Goal: Transaction & Acquisition: Purchase product/service

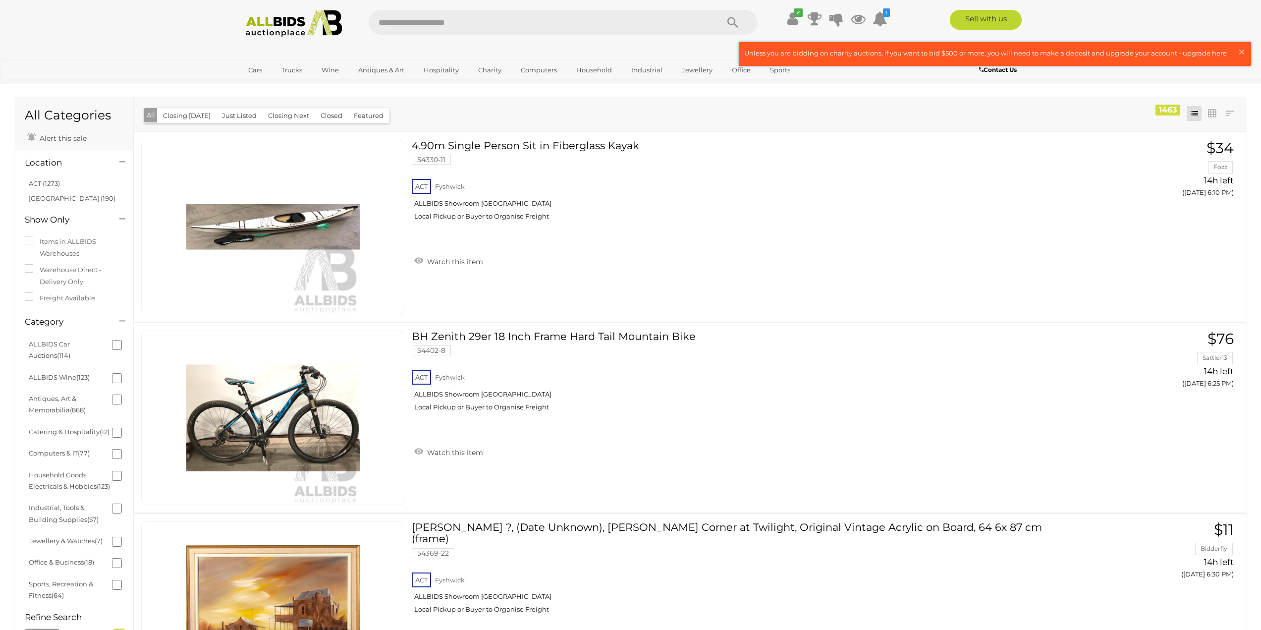
click at [185, 113] on button "Closing [DATE]" at bounding box center [186, 115] width 59 height 15
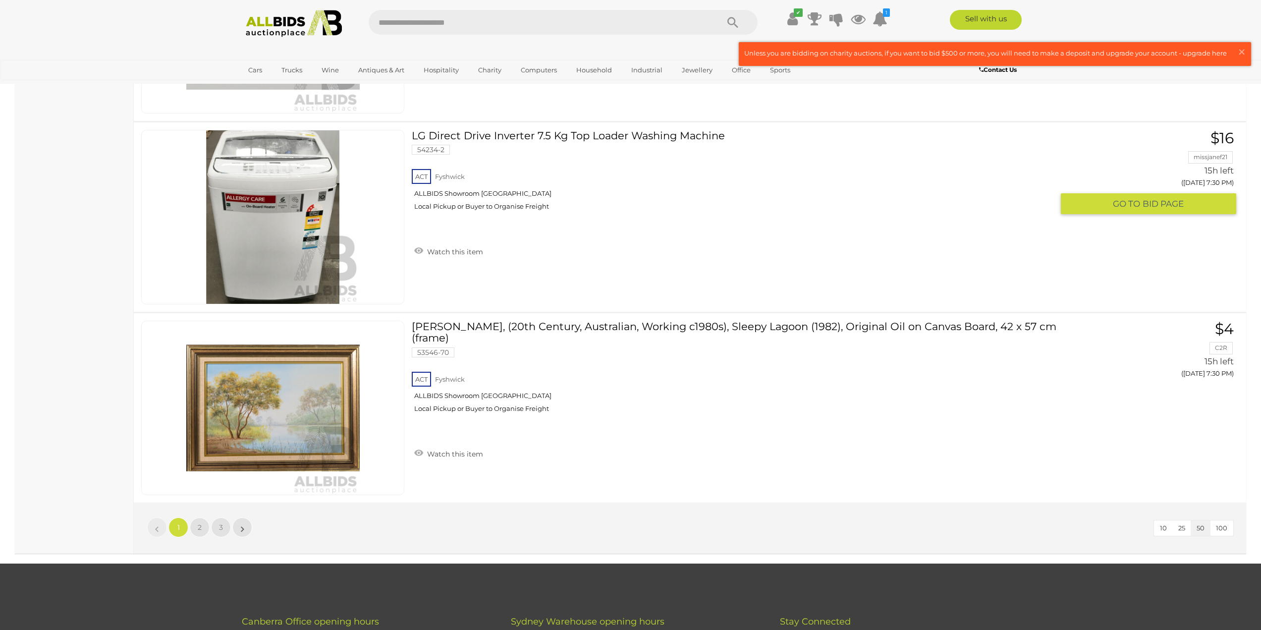
scroll to position [9417, 0]
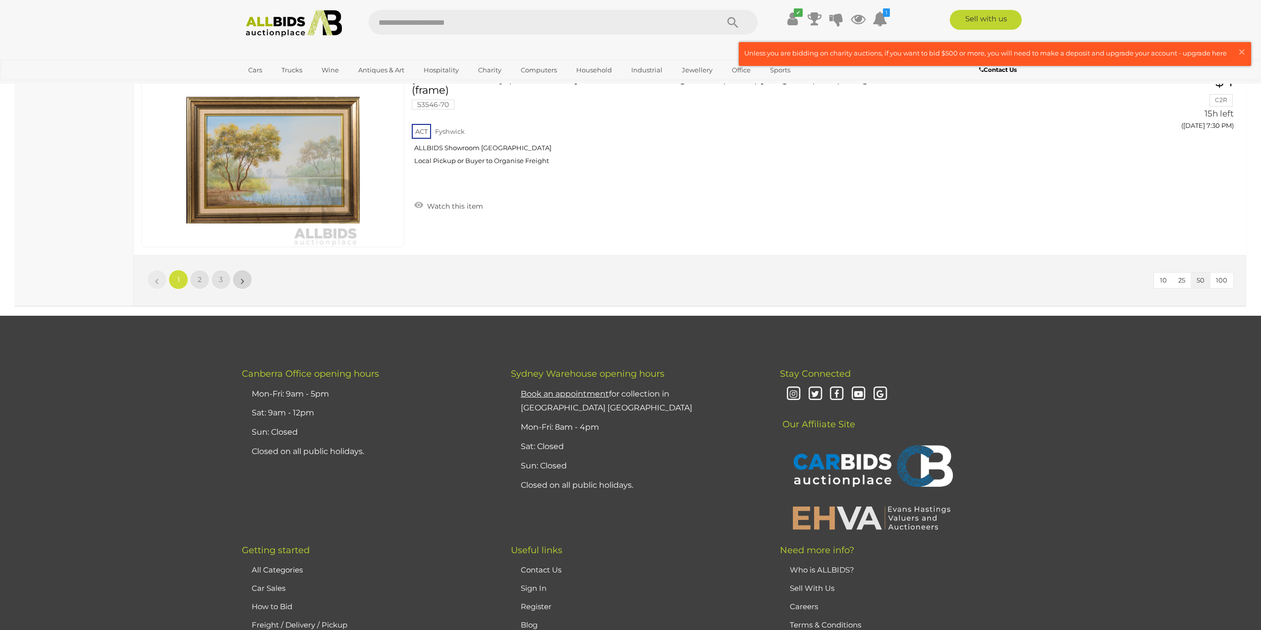
click at [250, 274] on link "»" at bounding box center [242, 280] width 20 height 20
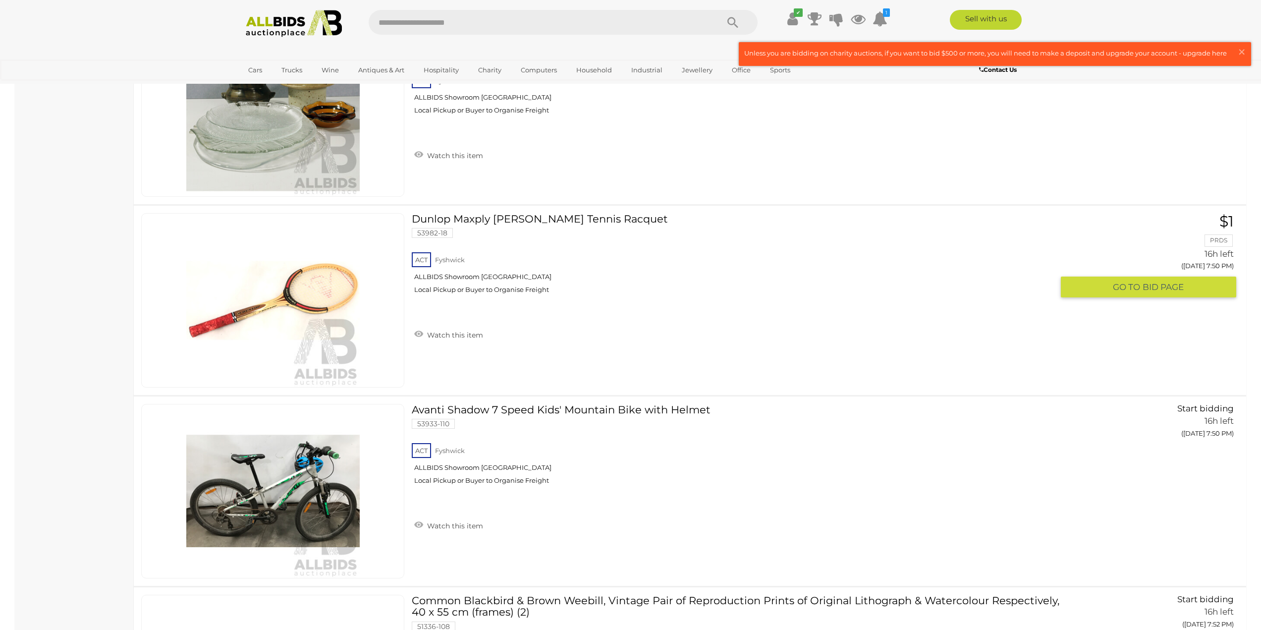
scroll to position [3336, 0]
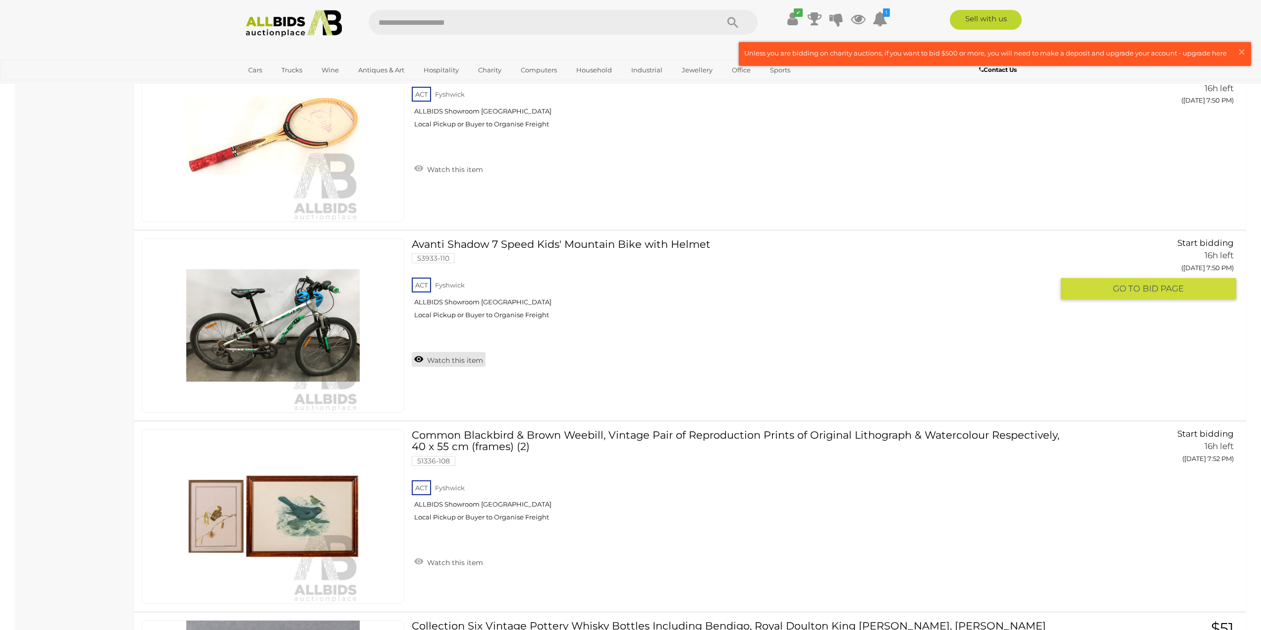
click at [459, 362] on link "Watch this item" at bounding box center [449, 359] width 74 height 15
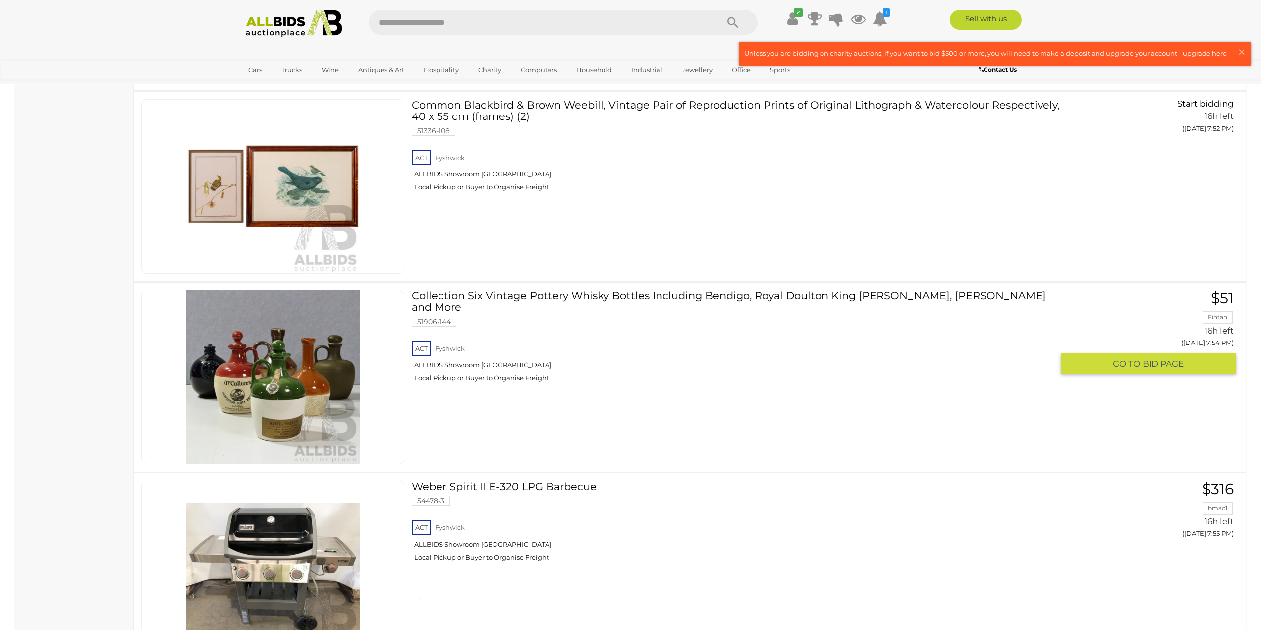
scroll to position [3914, 0]
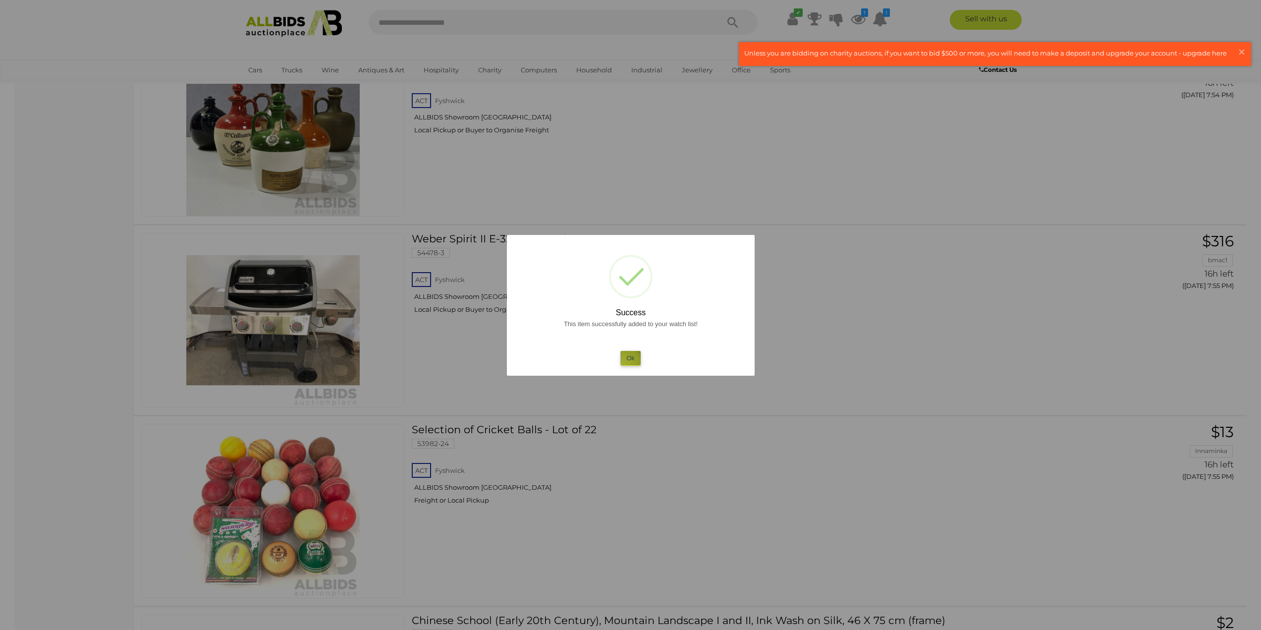
click at [623, 365] on button "Ok" at bounding box center [631, 358] width 20 height 14
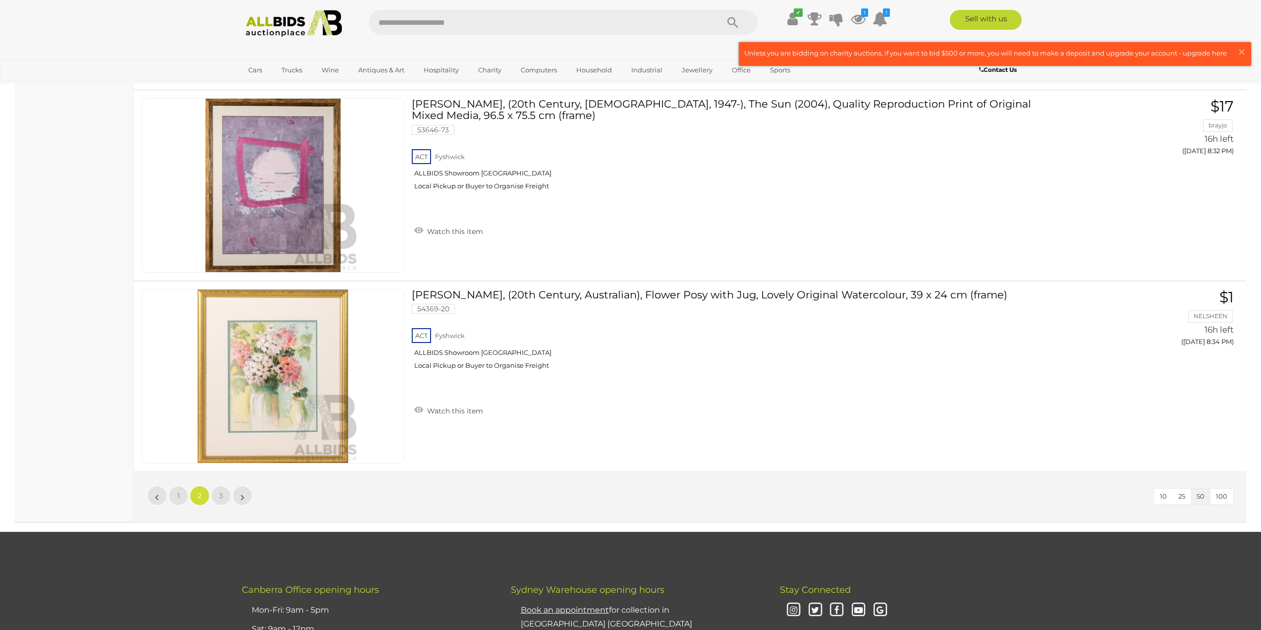
scroll to position [9366, 0]
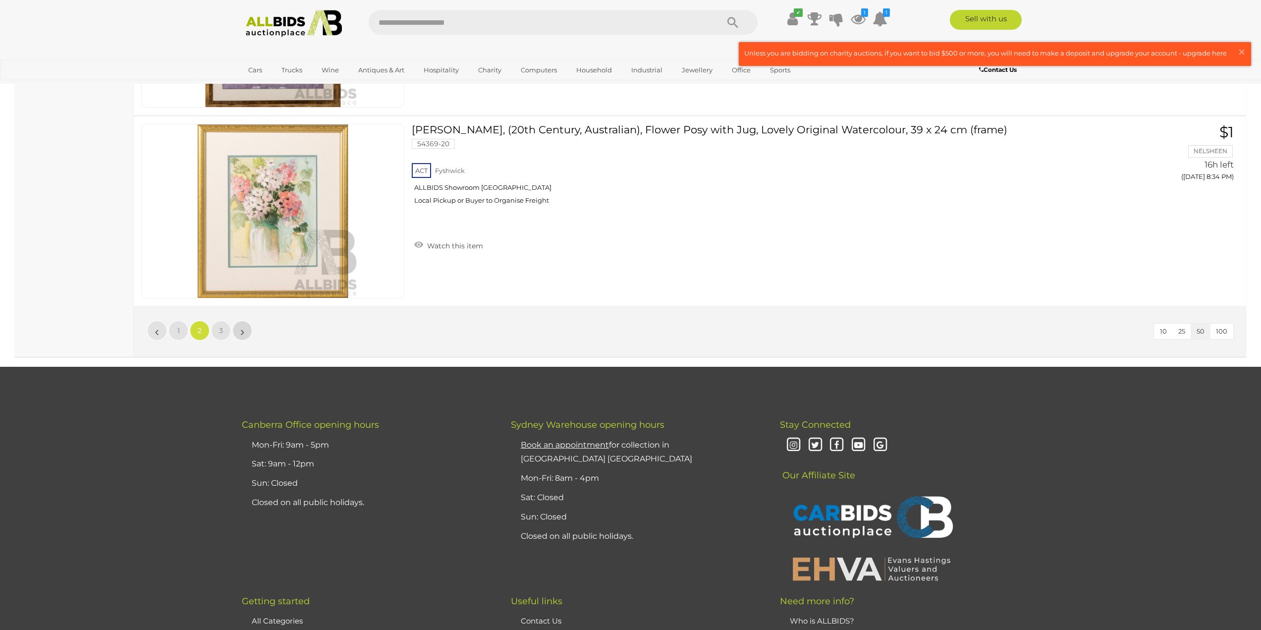
click at [245, 331] on link "»" at bounding box center [242, 331] width 20 height 20
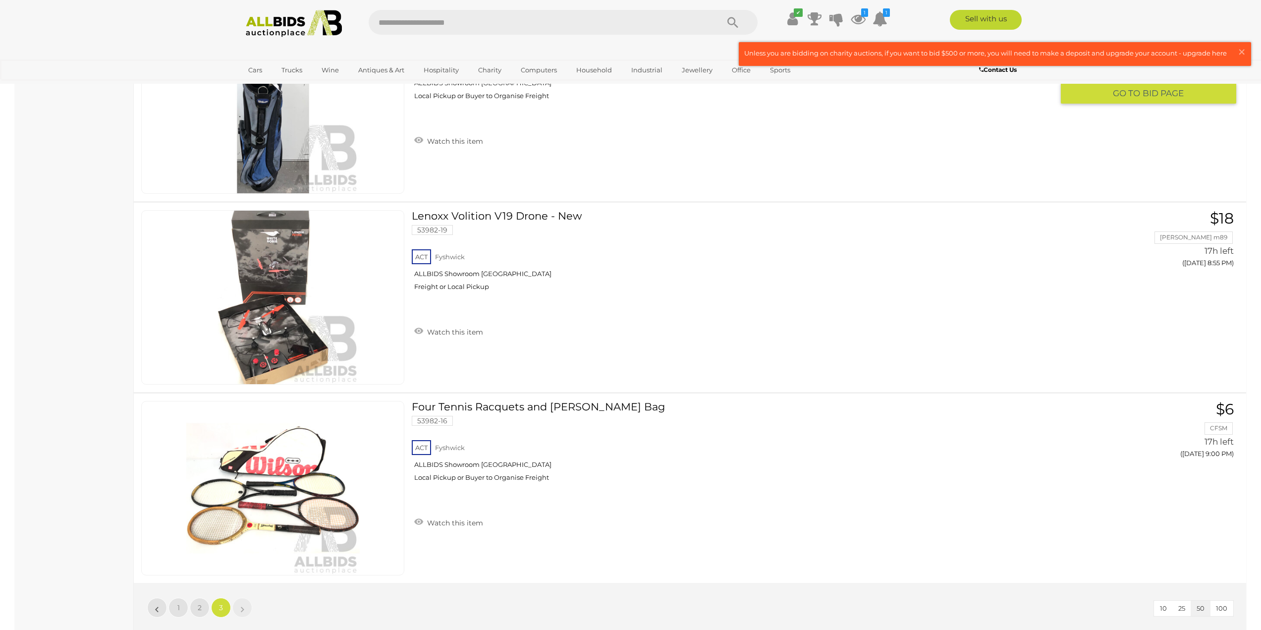
scroll to position [775, 0]
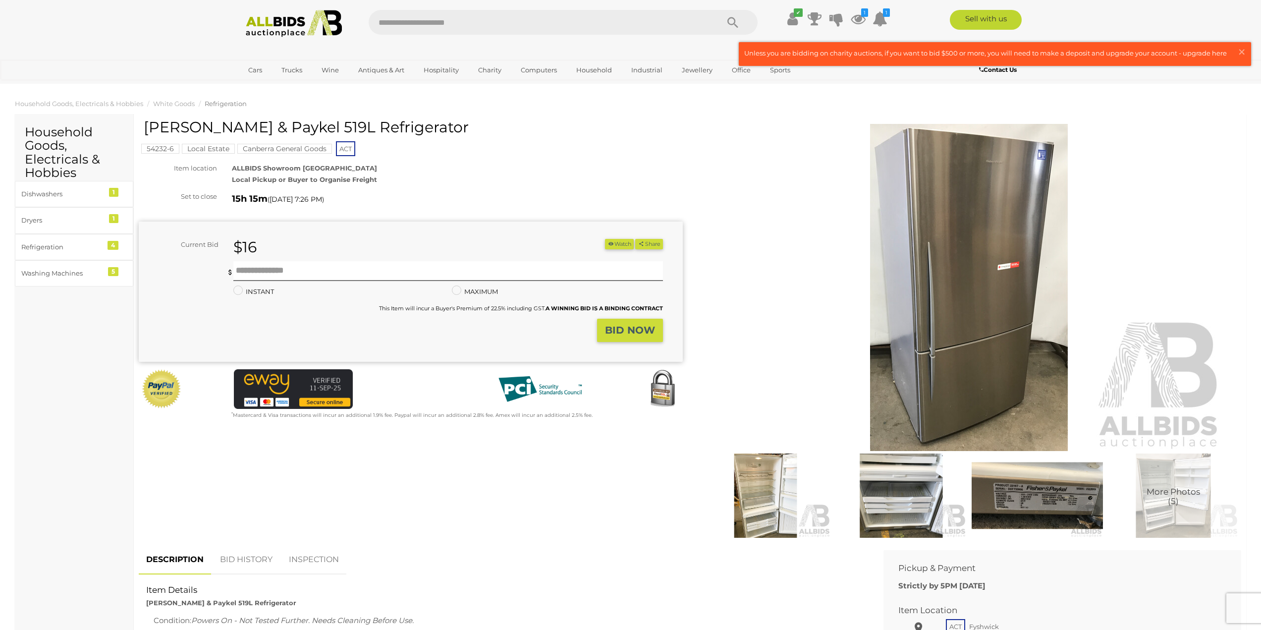
click at [773, 508] on img at bounding box center [765, 496] width 131 height 84
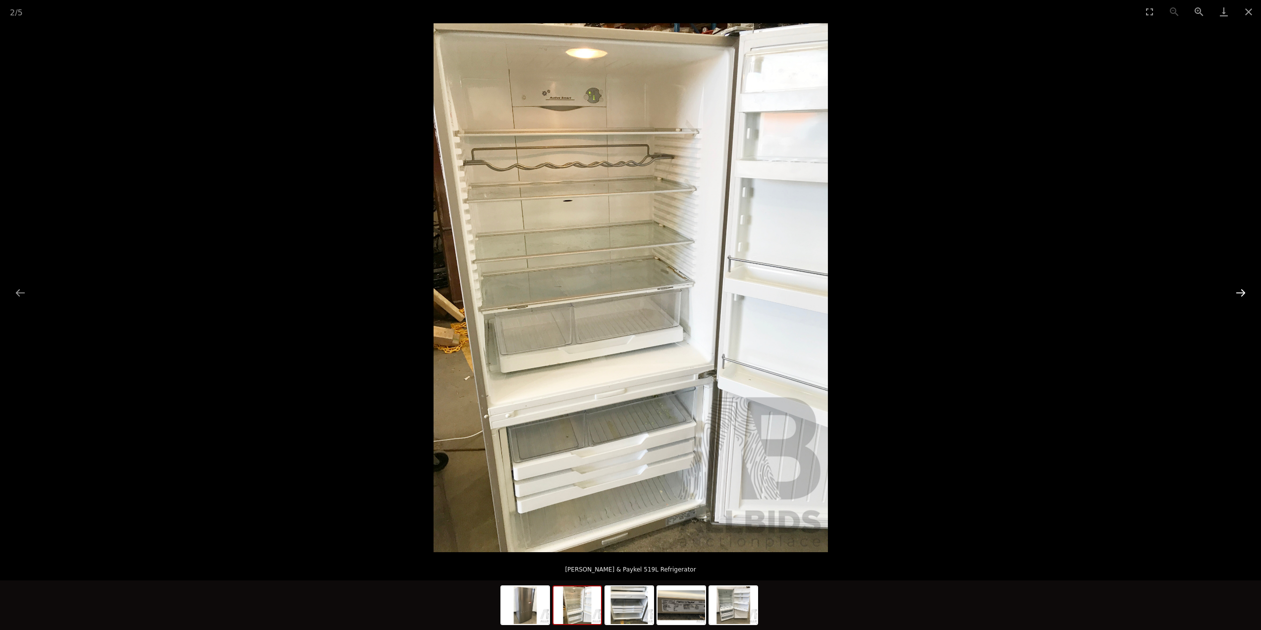
click at [1238, 299] on button "Next slide" at bounding box center [1241, 292] width 21 height 19
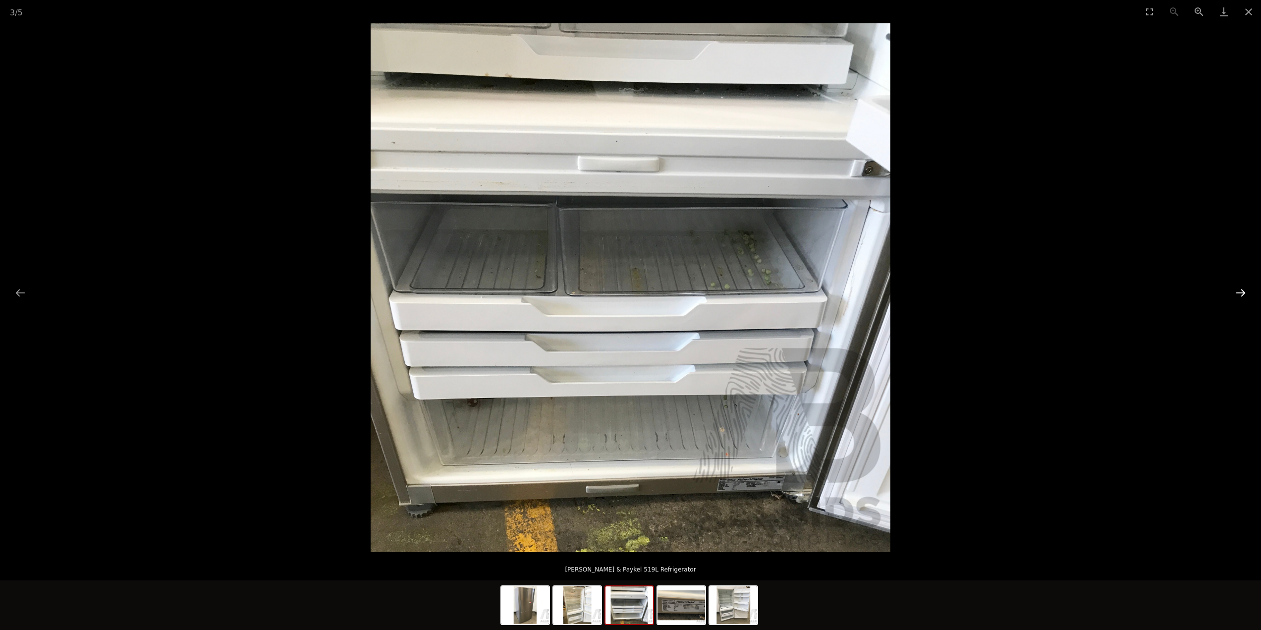
click at [1238, 299] on button "Next slide" at bounding box center [1241, 292] width 21 height 19
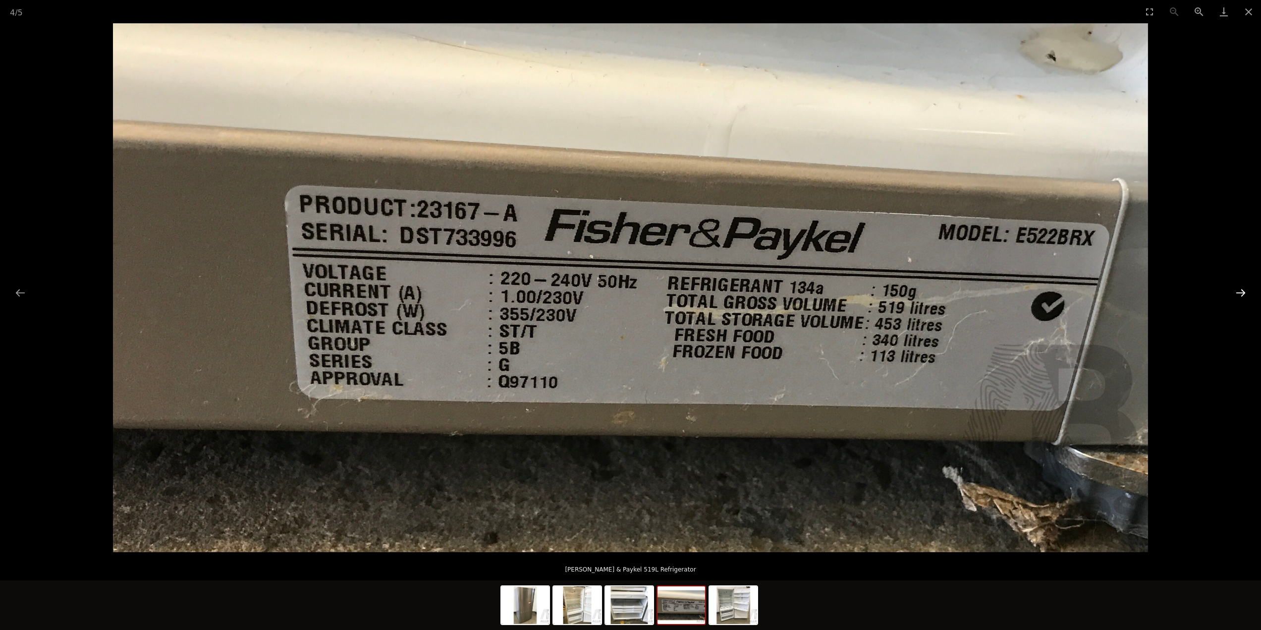
click at [1238, 299] on button "Next slide" at bounding box center [1241, 292] width 21 height 19
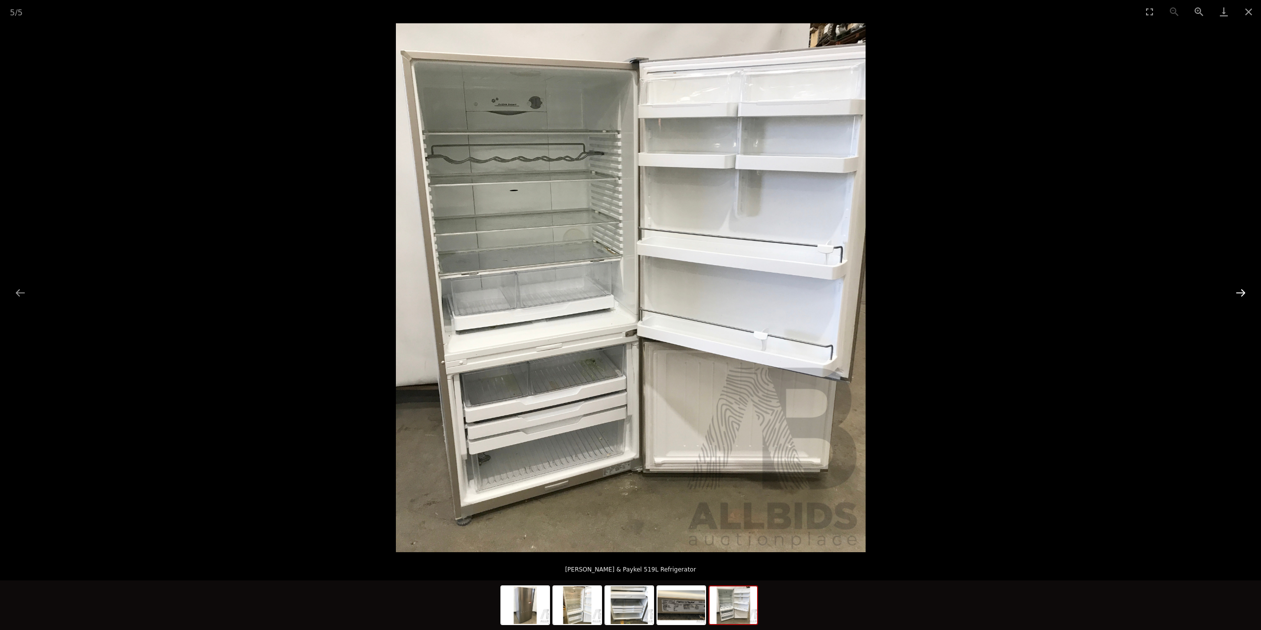
click at [1238, 299] on button "Next slide" at bounding box center [1241, 292] width 21 height 19
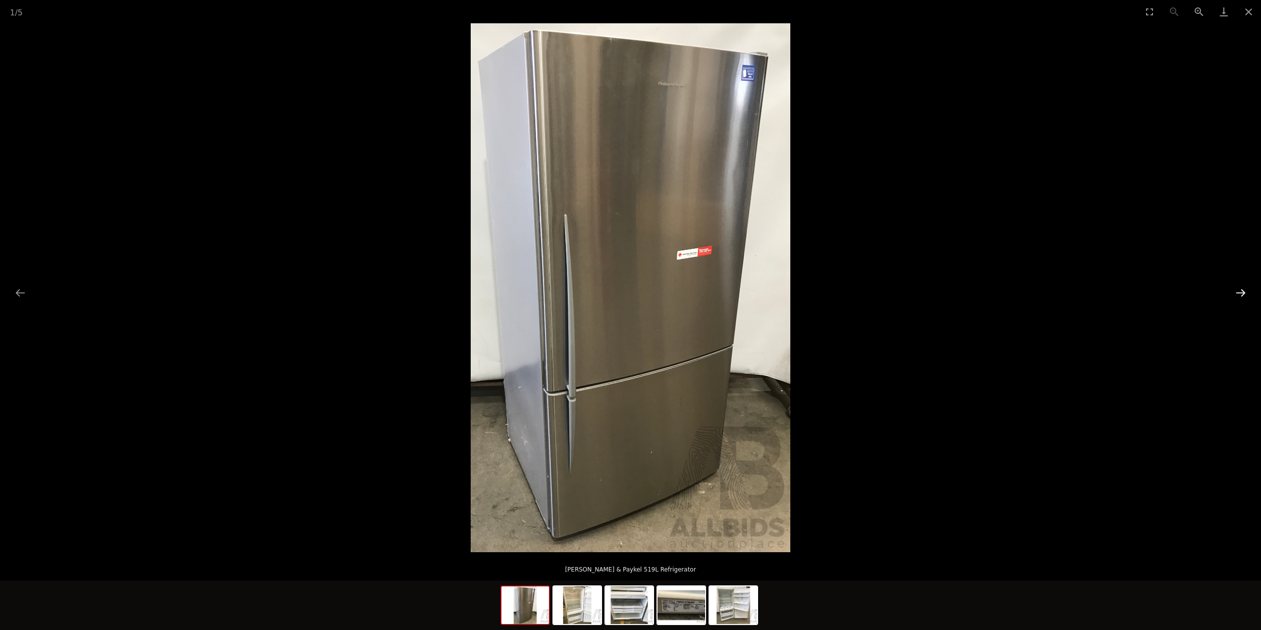
click at [1238, 299] on button "Next slide" at bounding box center [1241, 292] width 21 height 19
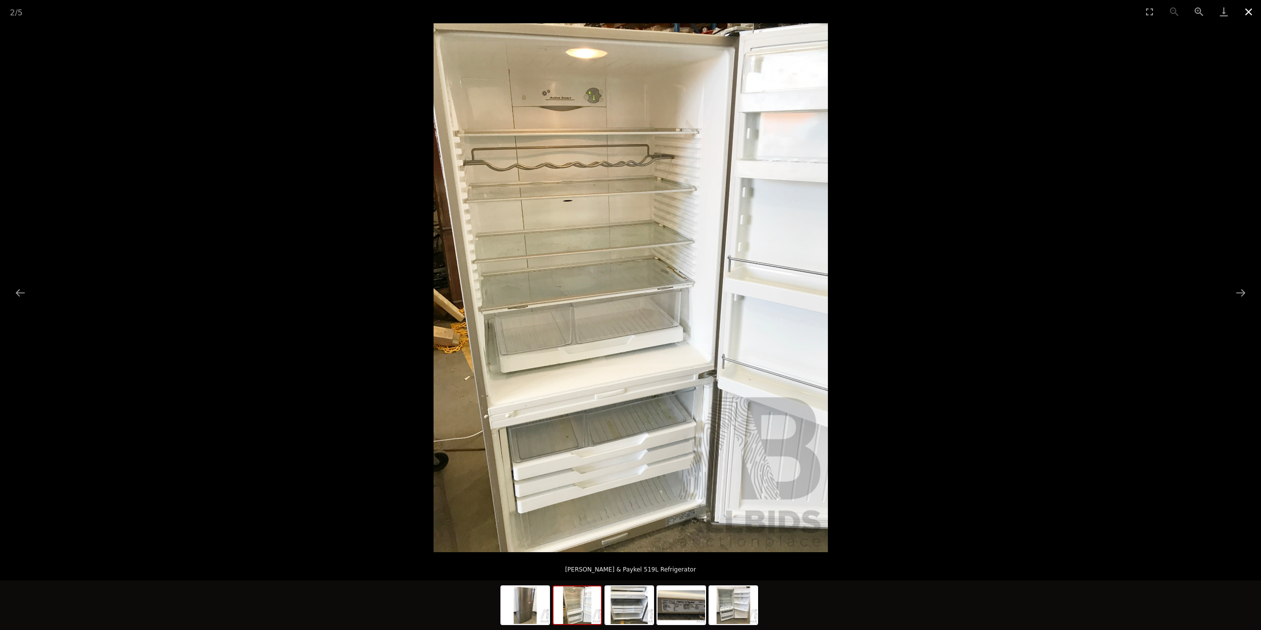
click at [1252, 16] on button "Close gallery" at bounding box center [1249, 11] width 25 height 23
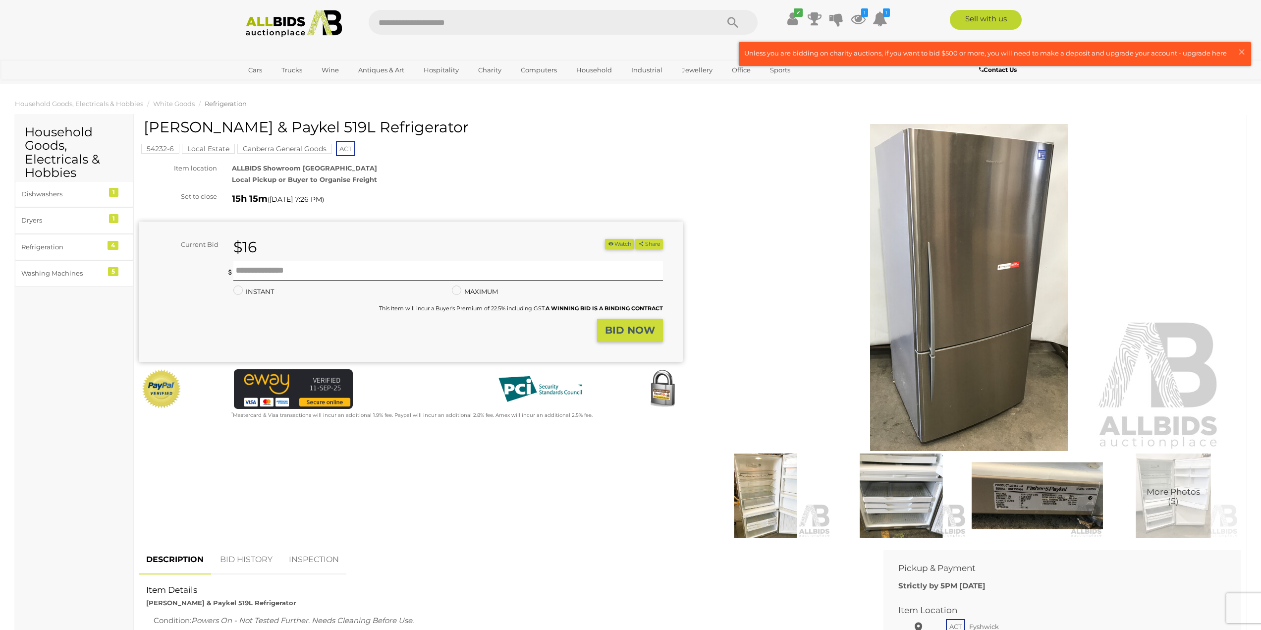
click at [620, 245] on button "Watch" at bounding box center [619, 244] width 29 height 10
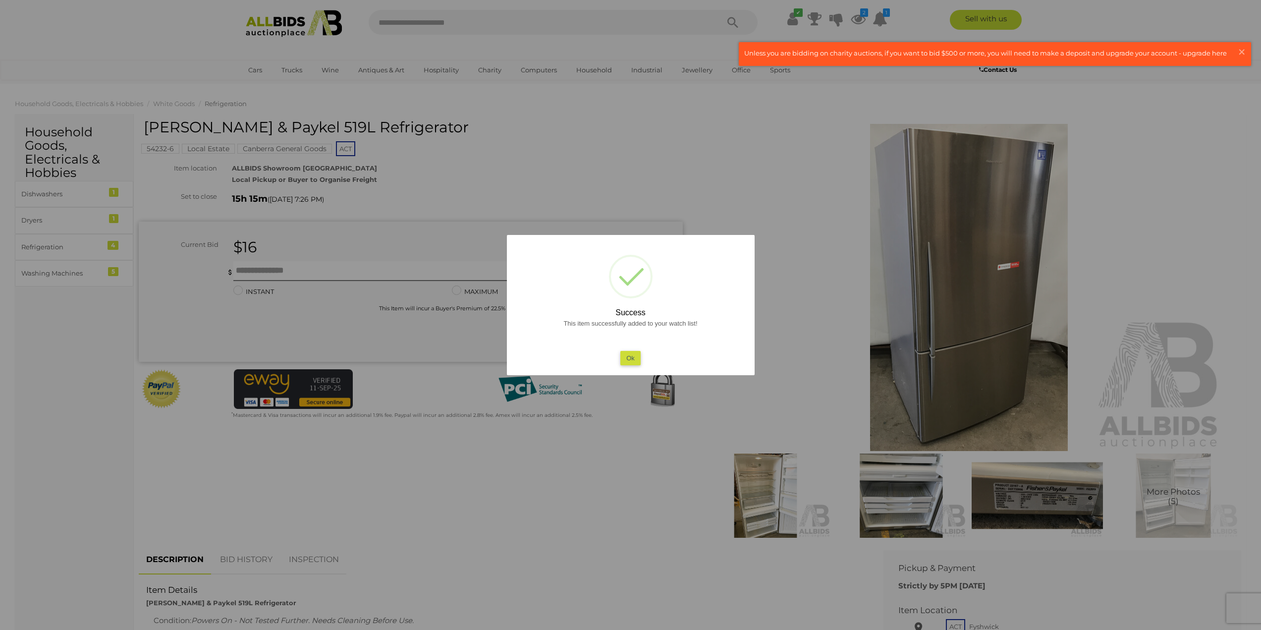
click at [632, 362] on button "Ok" at bounding box center [631, 358] width 20 height 14
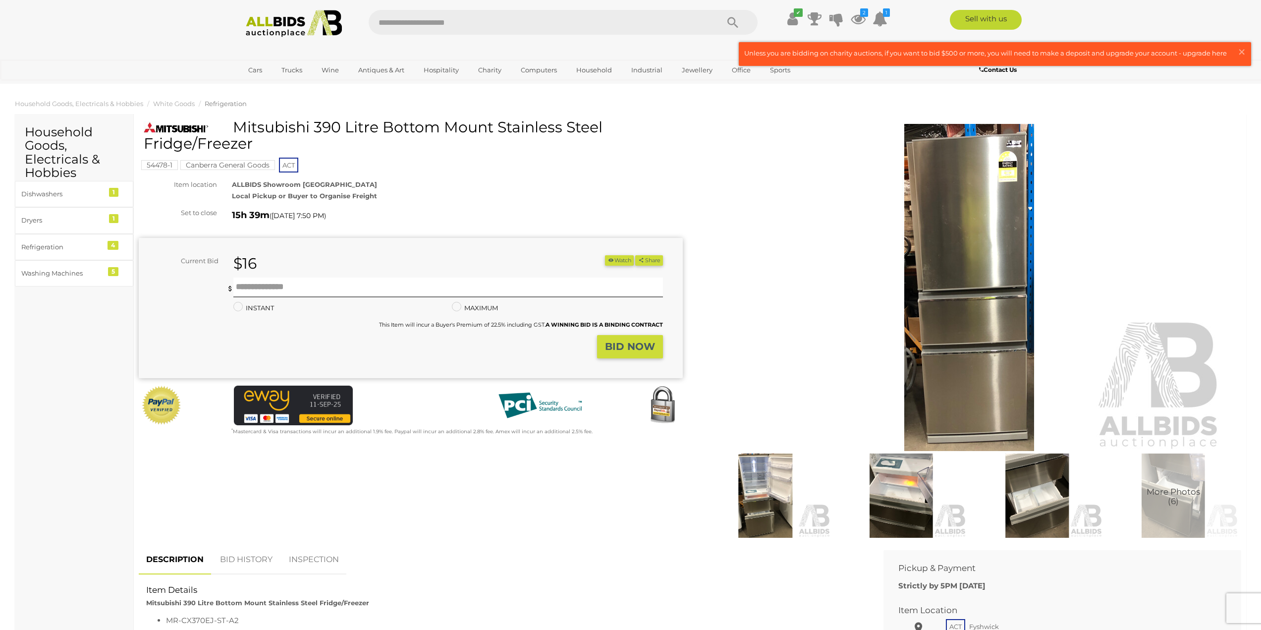
click at [774, 500] on img at bounding box center [765, 496] width 131 height 84
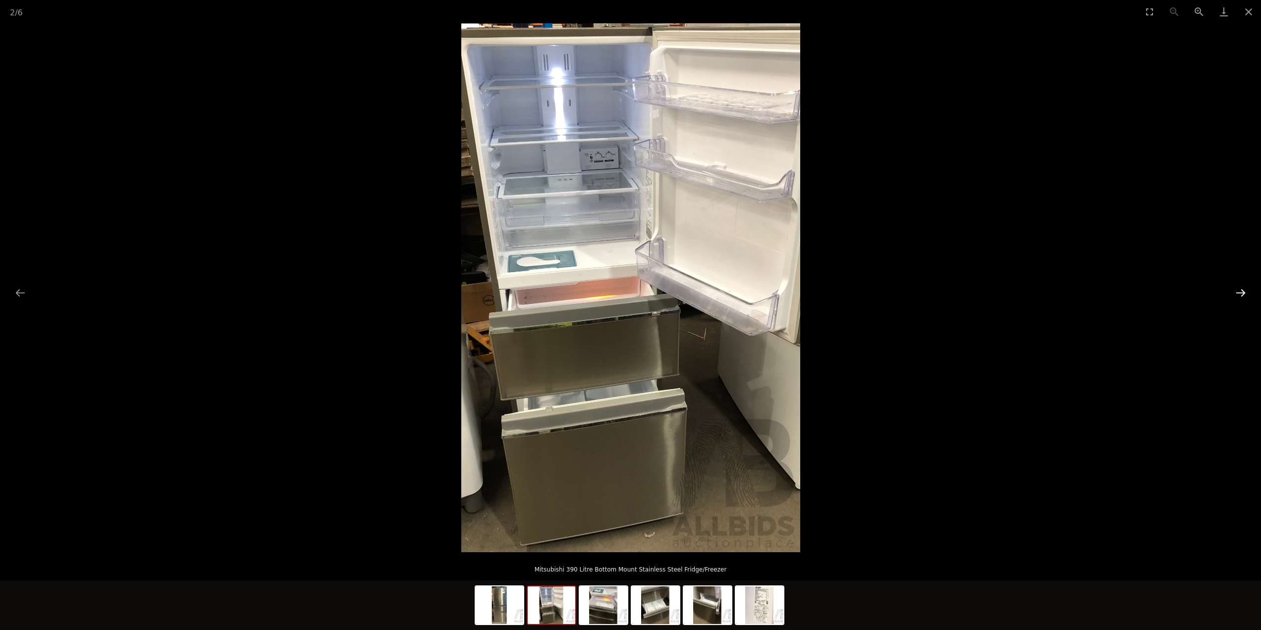
click at [1245, 292] on button "Next slide" at bounding box center [1241, 292] width 21 height 19
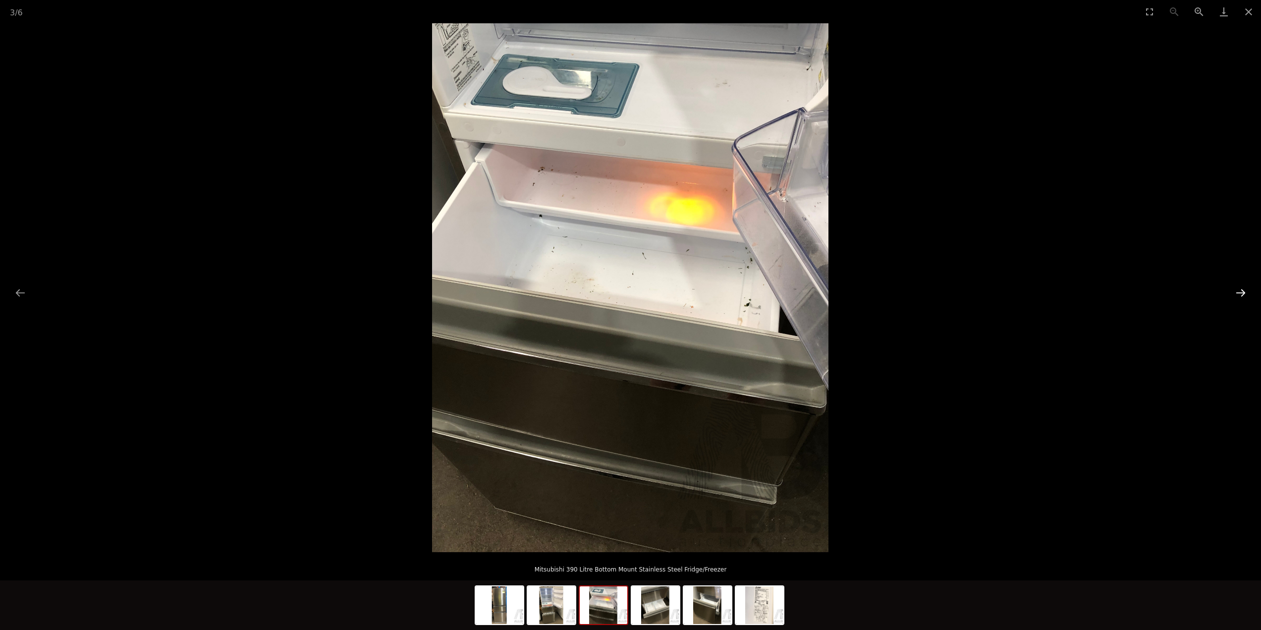
click at [1245, 292] on button "Next slide" at bounding box center [1241, 292] width 21 height 19
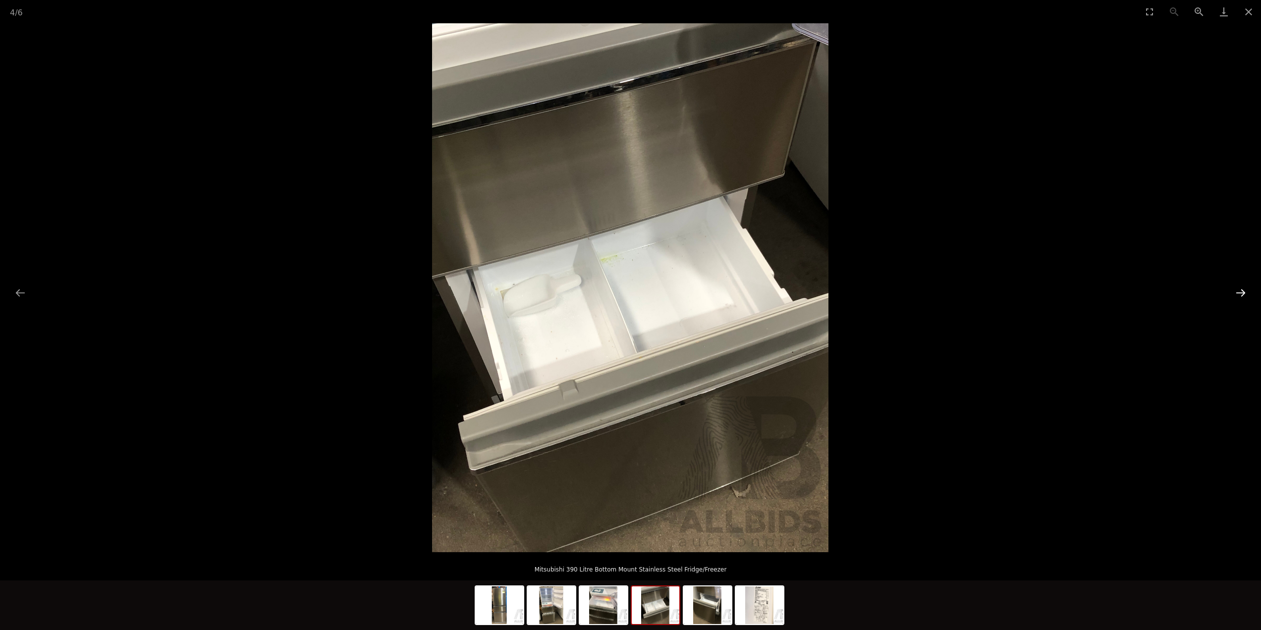
click at [1245, 292] on button "Next slide" at bounding box center [1241, 292] width 21 height 19
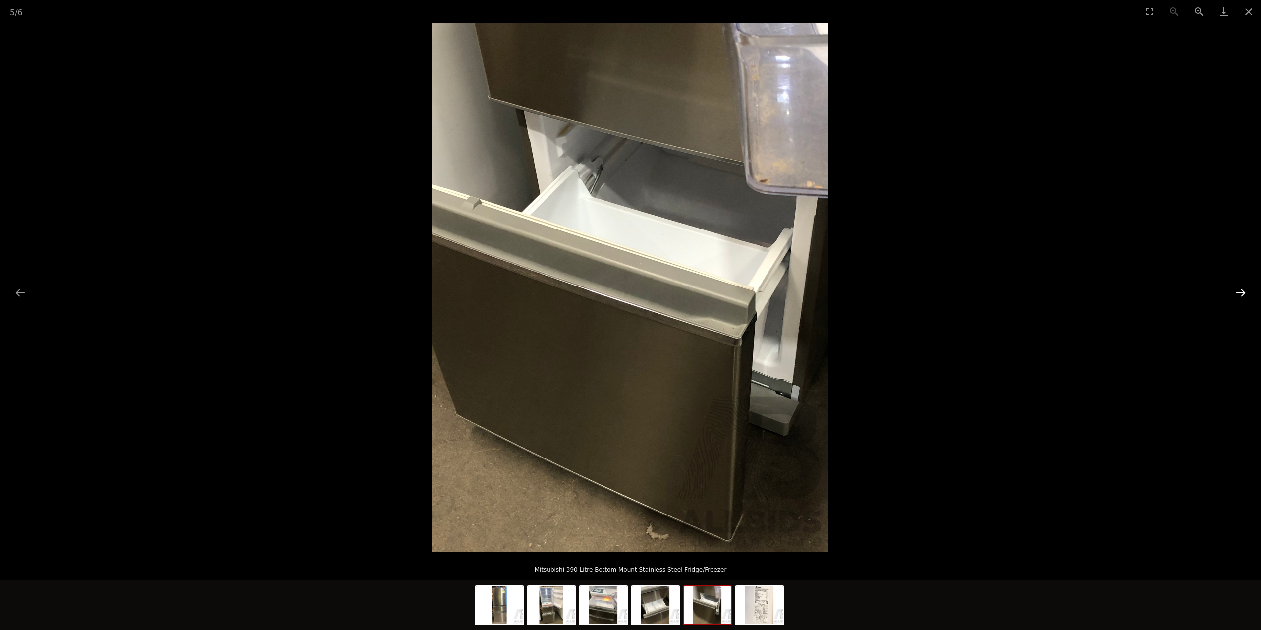
click at [1245, 292] on button "Next slide" at bounding box center [1241, 292] width 21 height 19
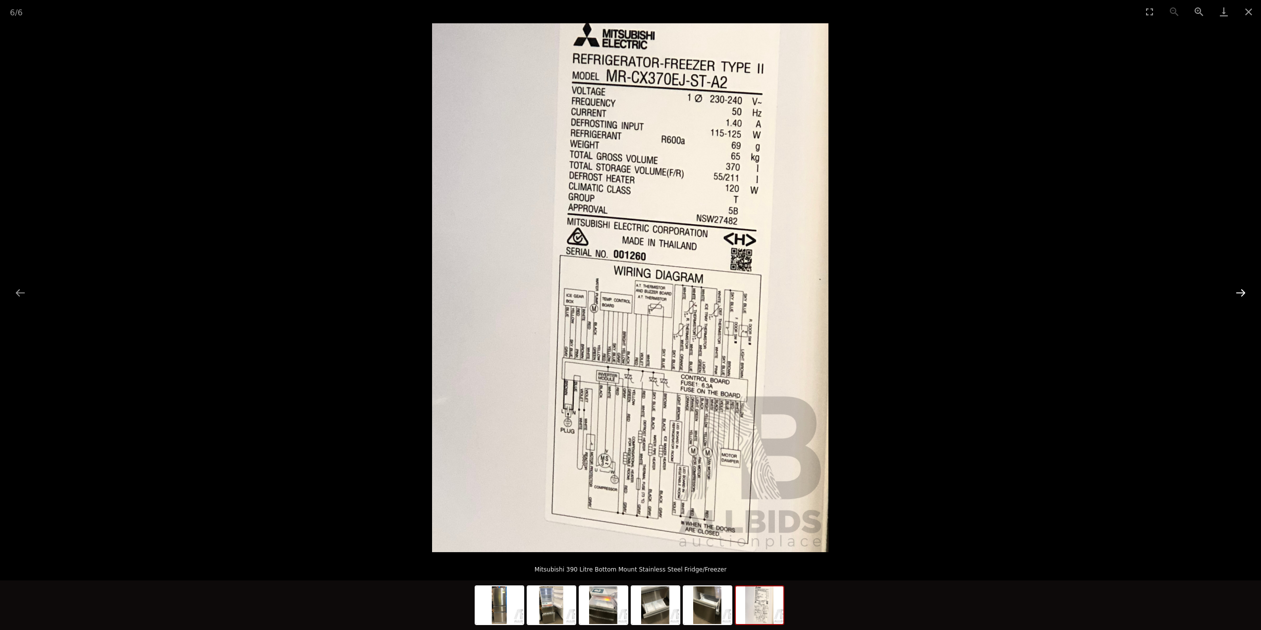
click at [1245, 292] on button "Next slide" at bounding box center [1241, 292] width 21 height 19
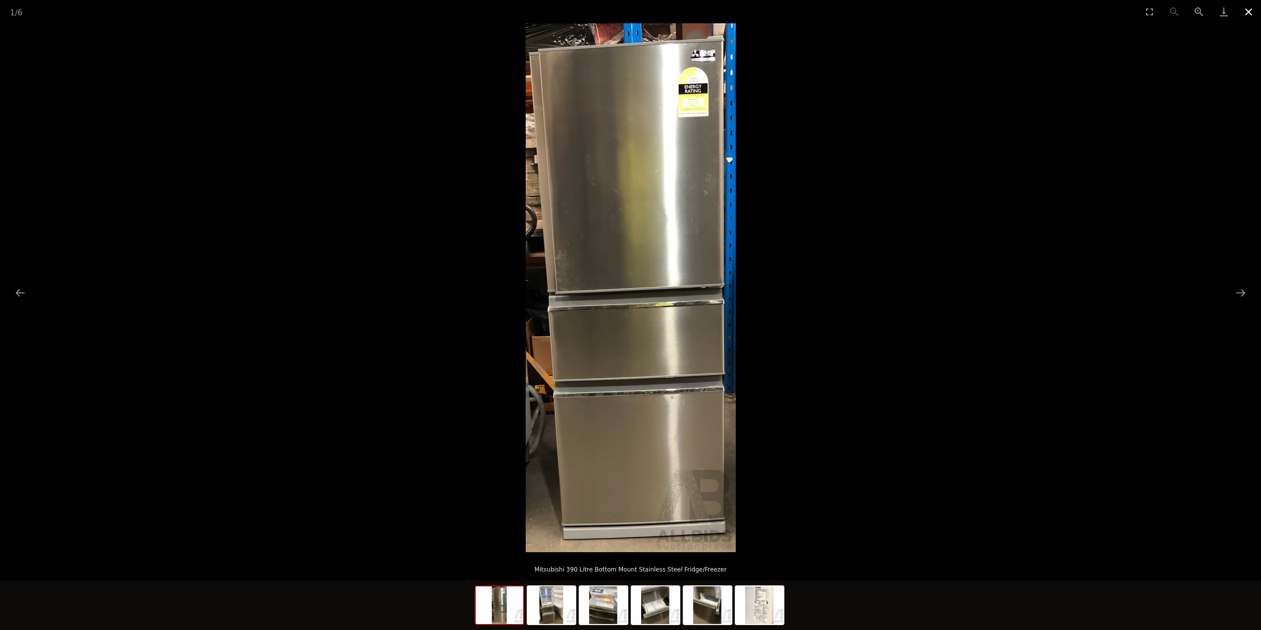
click at [1252, 19] on button "Close gallery" at bounding box center [1249, 11] width 25 height 23
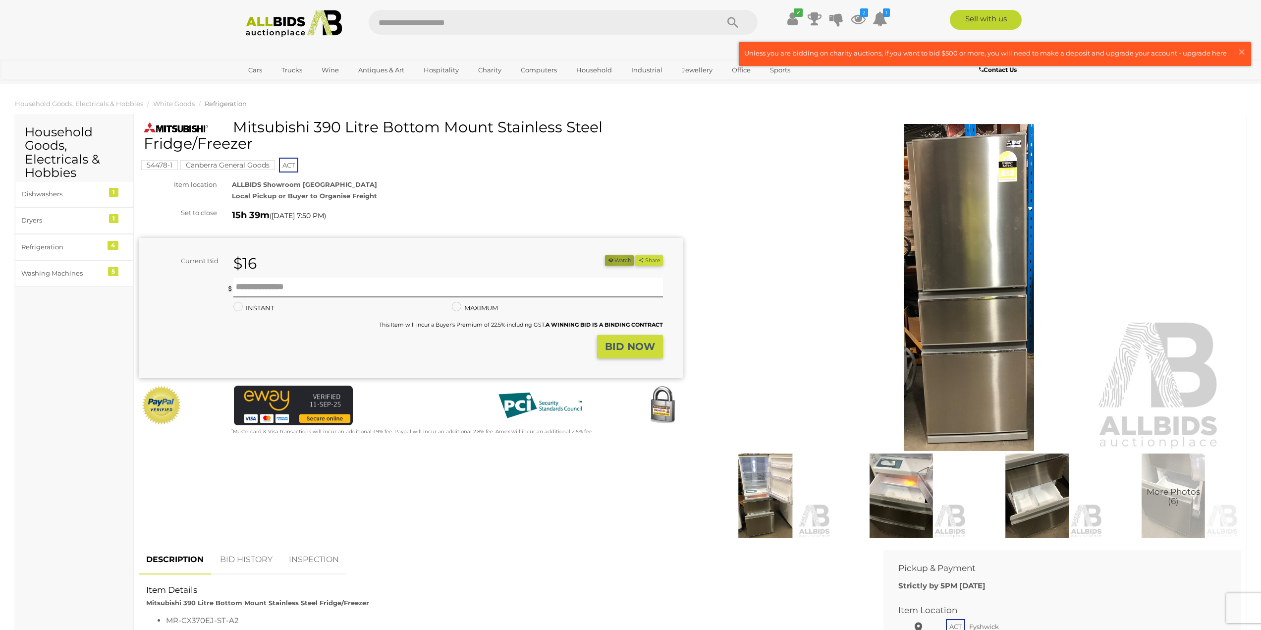
click at [617, 258] on button "Watch" at bounding box center [619, 260] width 29 height 10
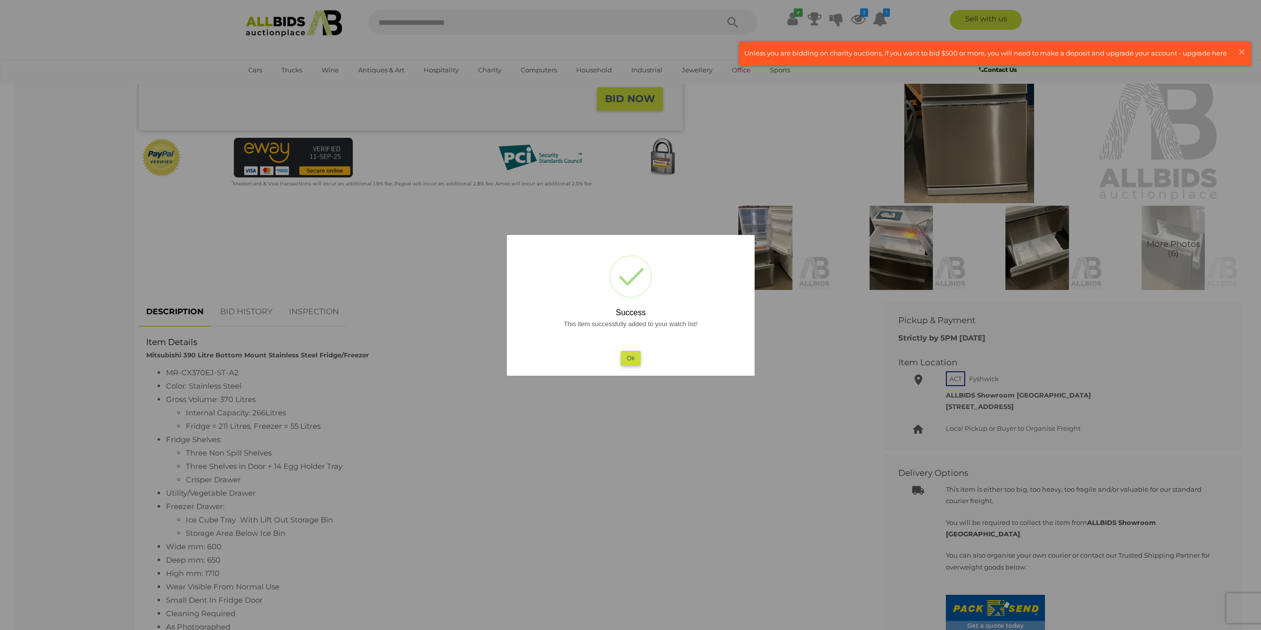
scroll to position [413, 0]
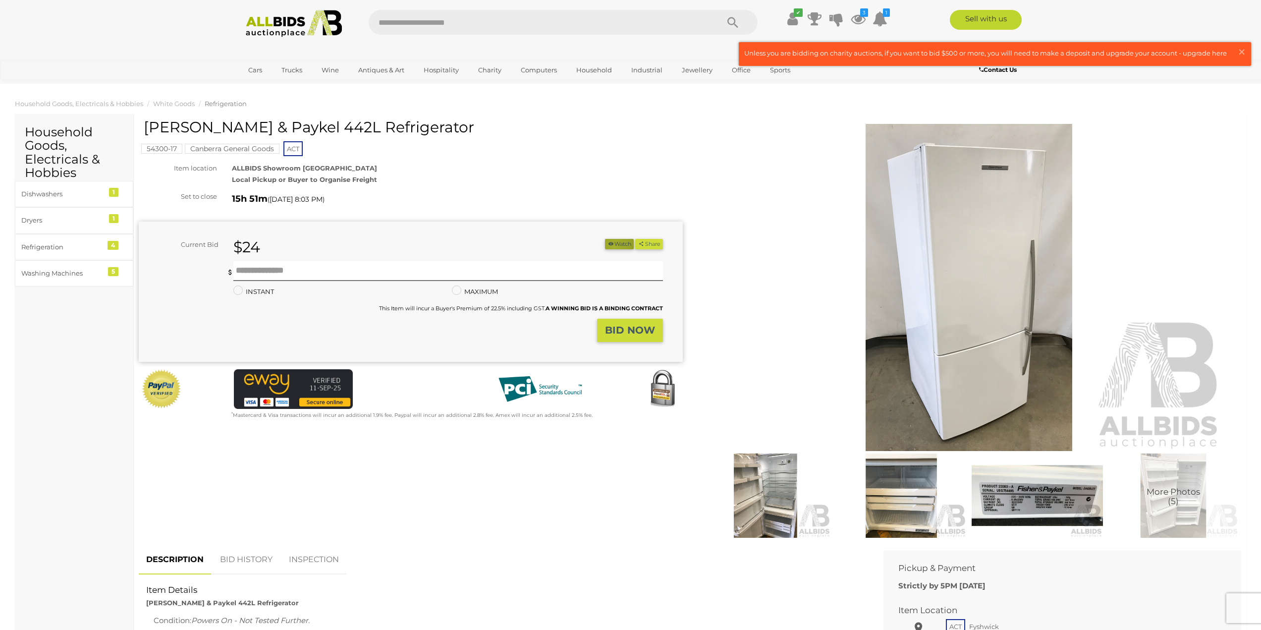
click at [611, 247] on button "Watch" at bounding box center [619, 244] width 29 height 10
